Goal: Information Seeking & Learning: Learn about a topic

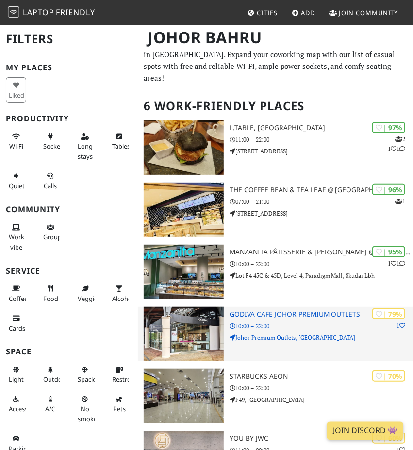
scroll to position [7, 0]
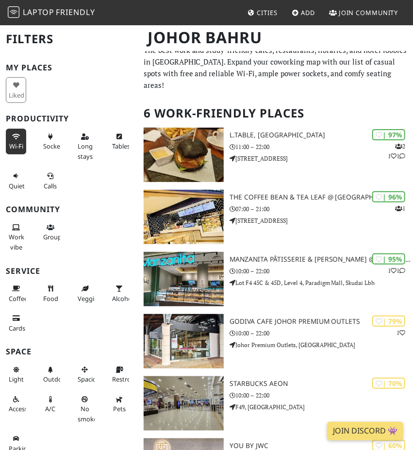
click at [18, 144] on span "Wi-Fi" at bounding box center [16, 146] width 14 height 9
click at [22, 189] on span "Quiet" at bounding box center [17, 186] width 16 height 9
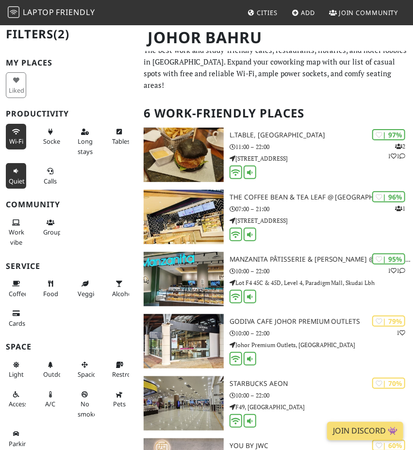
scroll to position [5, 0]
click at [20, 228] on span "Work vibe" at bounding box center [17, 236] width 16 height 18
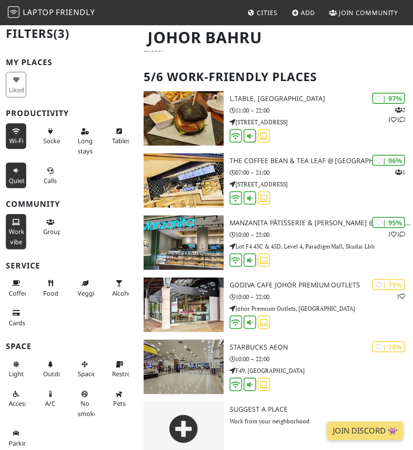
scroll to position [46, 0]
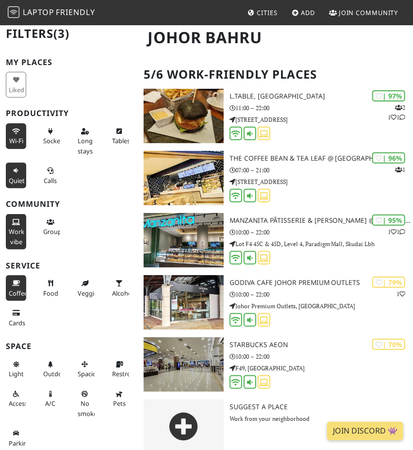
click at [6, 286] on button "Coffee" at bounding box center [16, 288] width 20 height 26
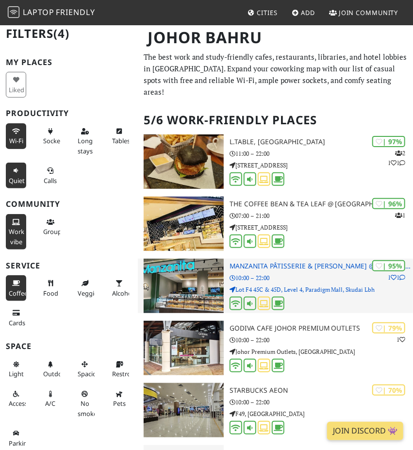
scroll to position [0, 0]
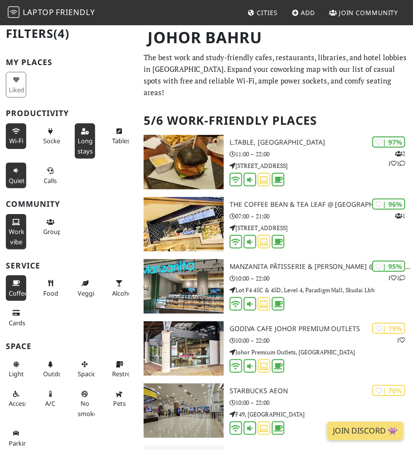
click at [92, 146] on button "Long stays" at bounding box center [85, 140] width 20 height 35
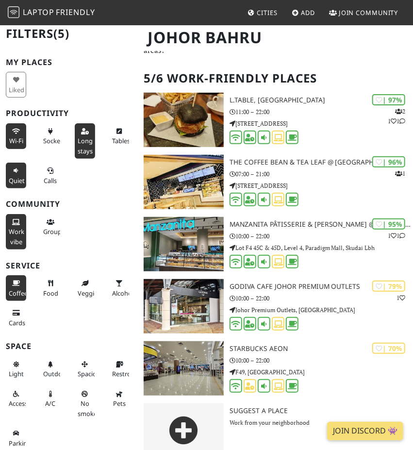
scroll to position [46, 0]
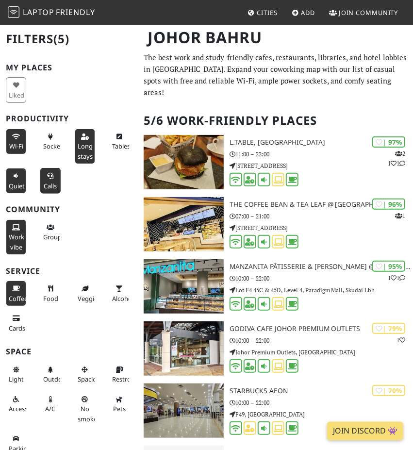
click at [56, 192] on button "Calls" at bounding box center [50, 181] width 20 height 26
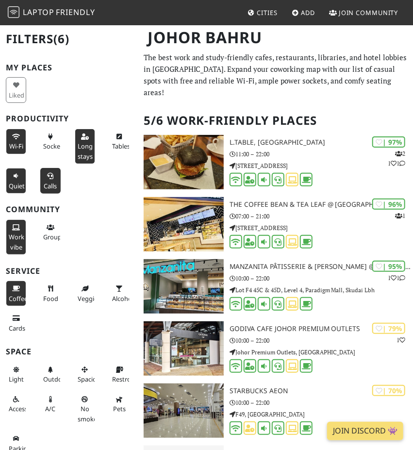
click at [56, 192] on button "Calls" at bounding box center [50, 181] width 20 height 26
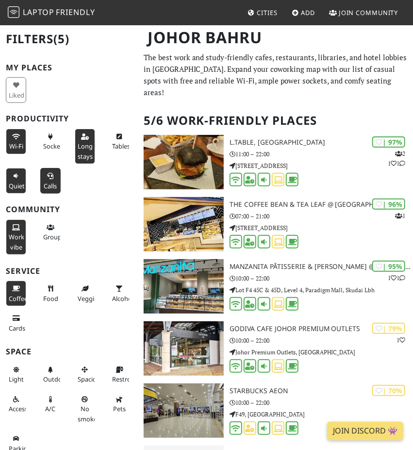
click at [56, 192] on button "Calls" at bounding box center [50, 181] width 20 height 26
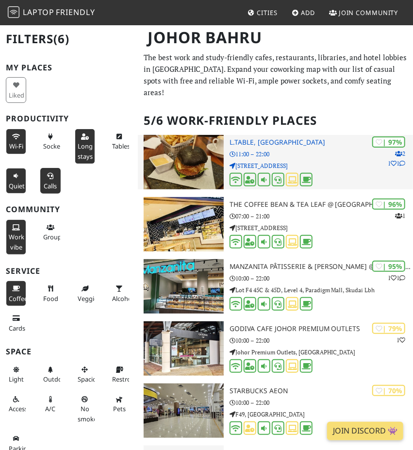
click at [343, 161] on p "64, 66 & 68, Jalan Serampang" at bounding box center [322, 165] width 184 height 9
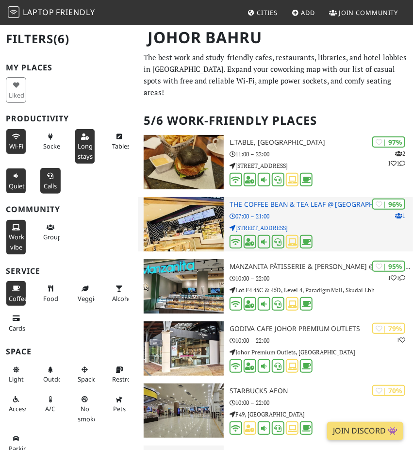
click at [192, 218] on img at bounding box center [184, 224] width 80 height 54
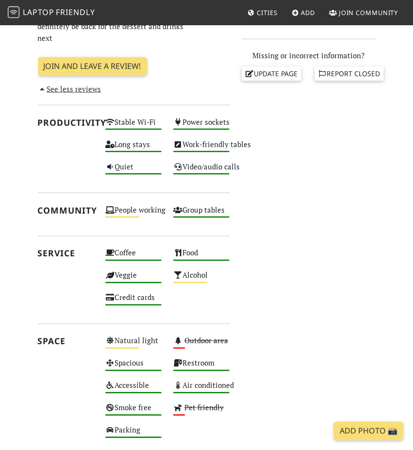
scroll to position [504, 0]
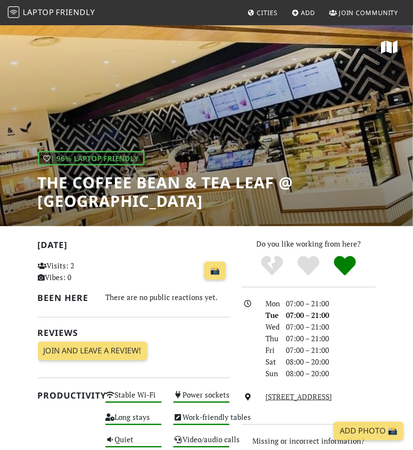
drag, startPoint x: 33, startPoint y: 177, endPoint x: 190, endPoint y: 198, distance: 158.6
click at [190, 198] on div "| 96% Laptop Friendly The Coffee Bean & Tea Leaf @ [GEOGRAPHIC_DATA] Medini" at bounding box center [206, 125] width 413 height 202
